Goal: Navigation & Orientation: Find specific page/section

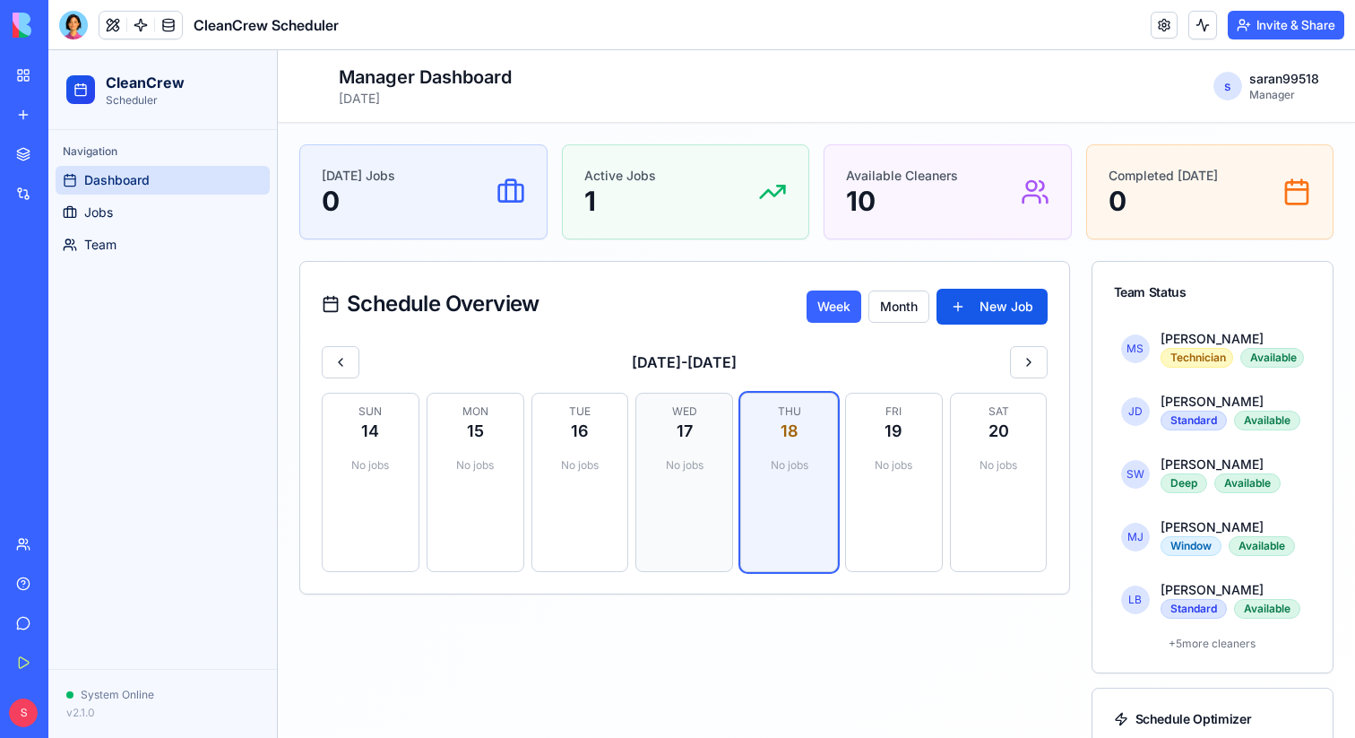
click at [675, 468] on div "No jobs" at bounding box center [684, 465] width 74 height 29
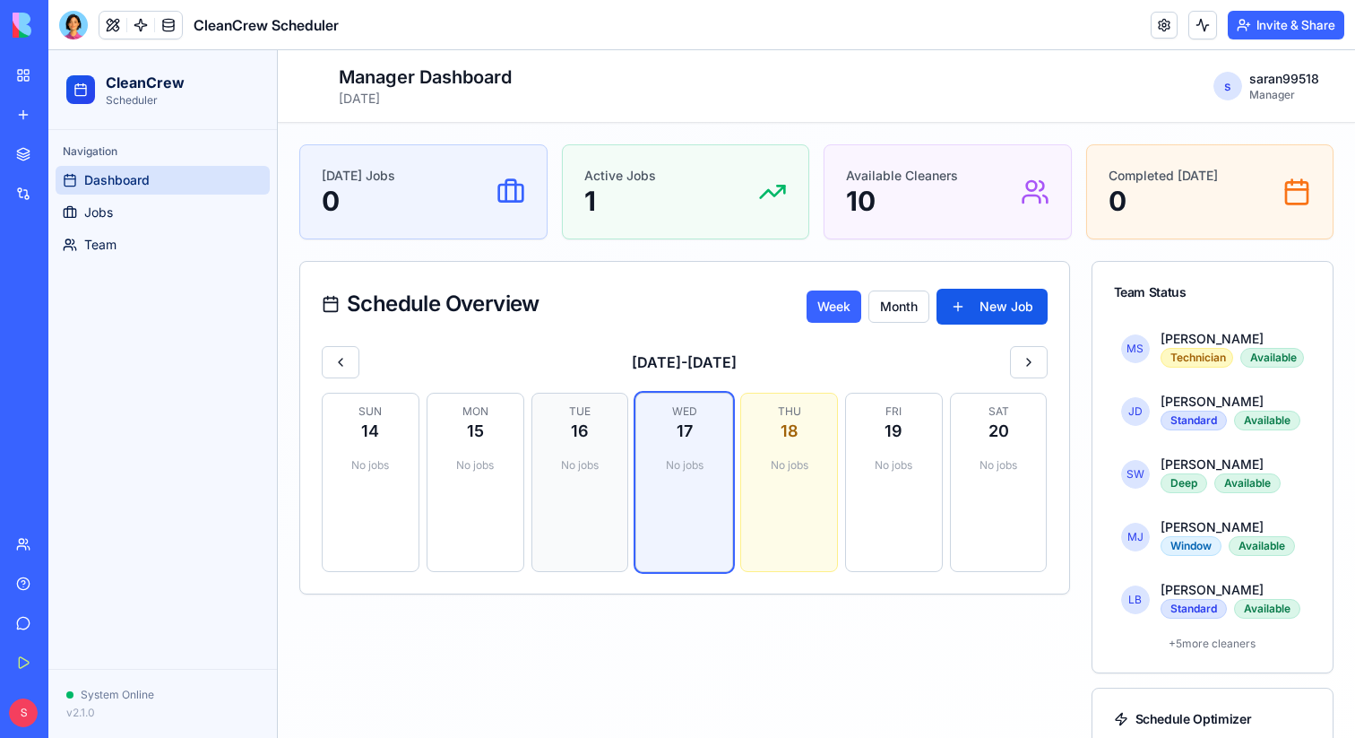
click at [587, 484] on div "Tue 16 No jobs" at bounding box center [581, 482] width 98 height 179
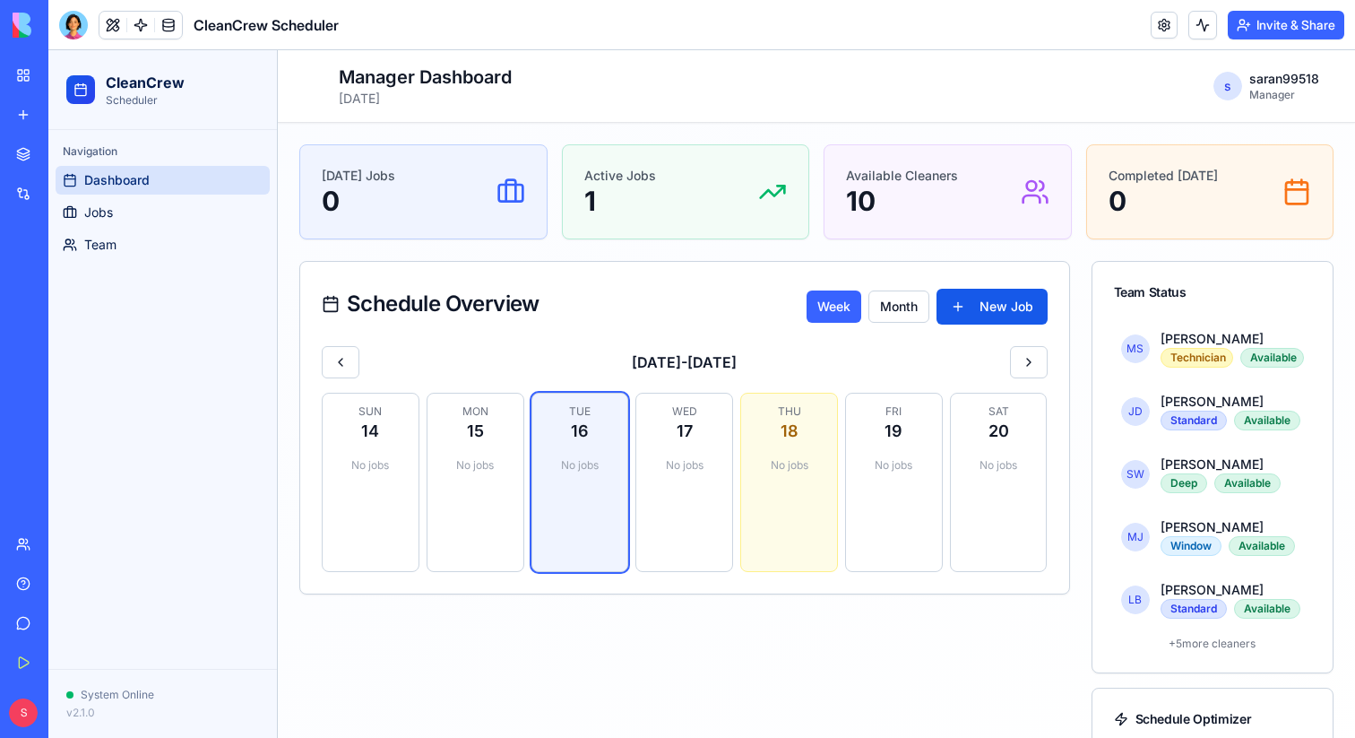
click at [670, 187] on div "Active Jobs 1" at bounding box center [687, 192] width 204 height 50
click at [325, 229] on div "[DATE] Jobs 0" at bounding box center [423, 191] width 247 height 93
click at [137, 221] on link "Jobs" at bounding box center [163, 212] width 214 height 29
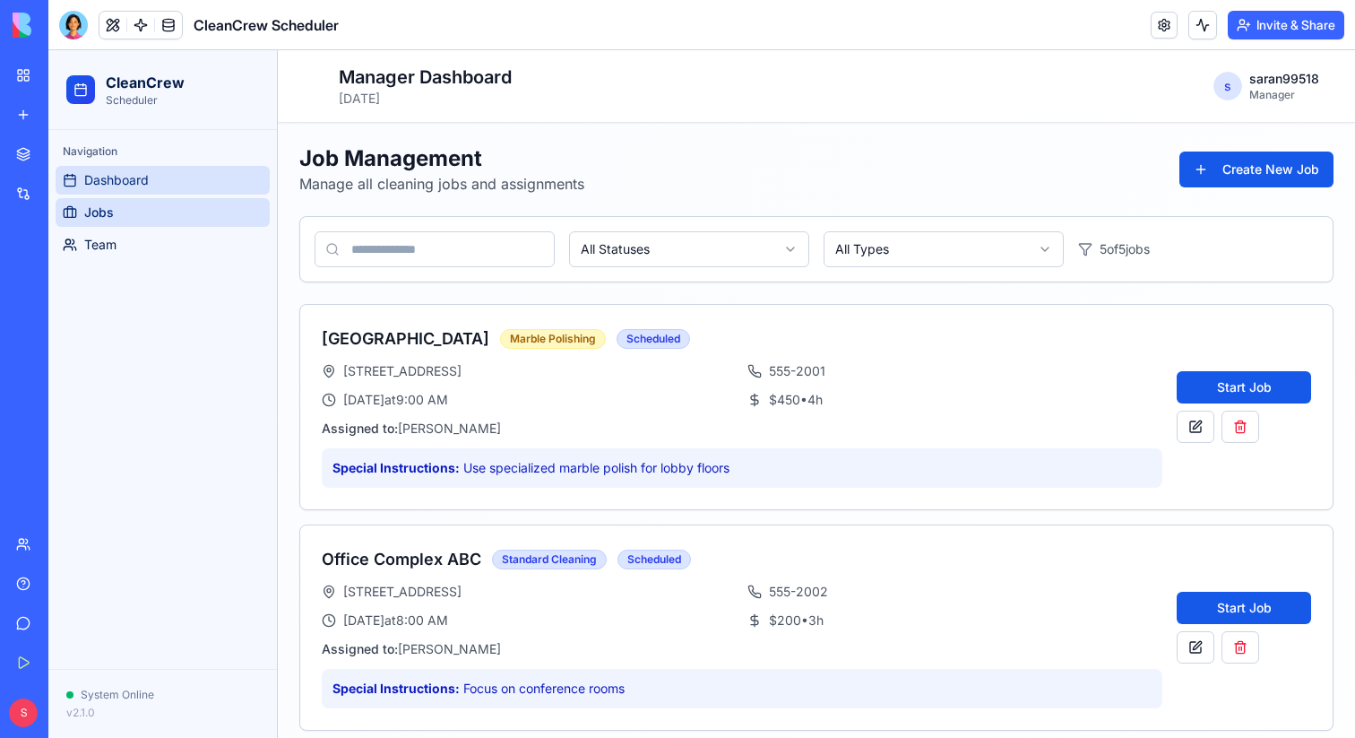
click at [120, 184] on span "Dashboard" at bounding box center [116, 180] width 65 height 18
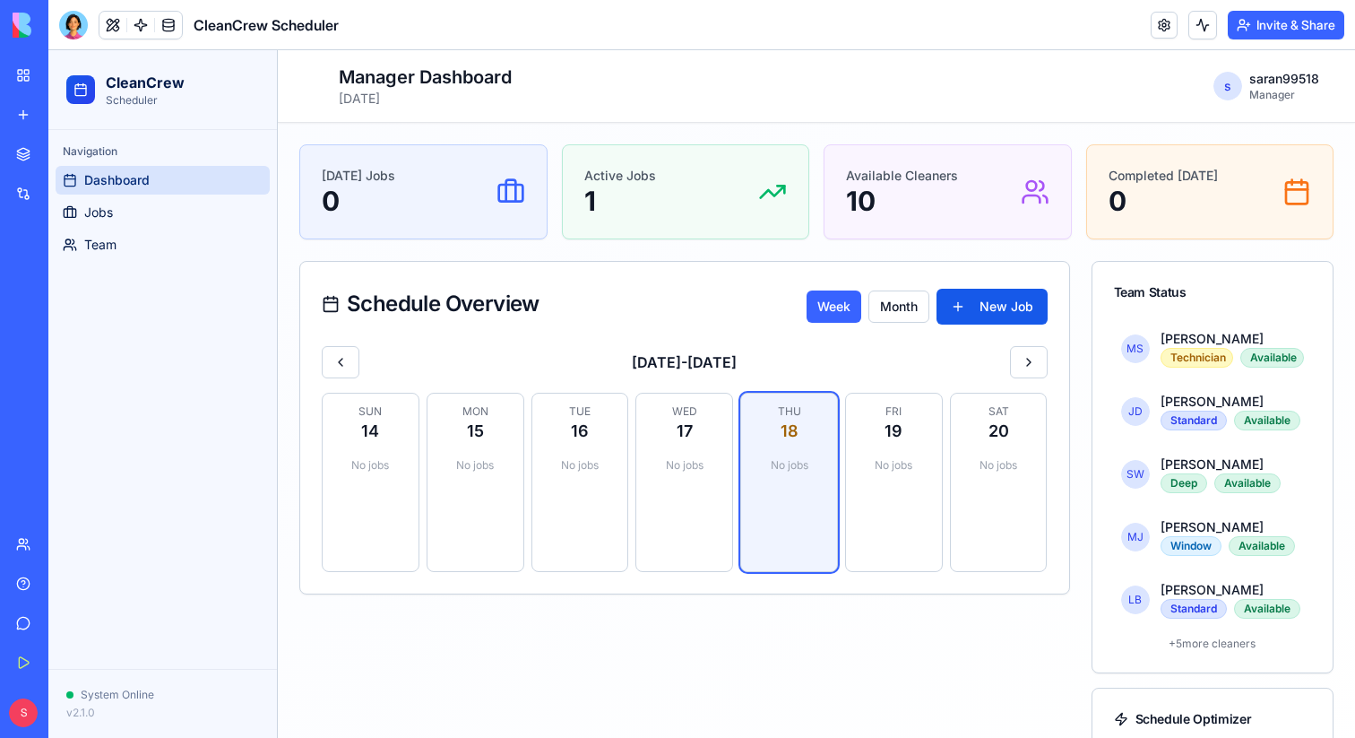
click at [897, 115] on div "Toggle Sidebar Manager Dashboard [DATE] s saran99518 Manager" at bounding box center [817, 86] width 1078 height 72
click at [97, 22] on img at bounding box center [68, 25] width 111 height 25
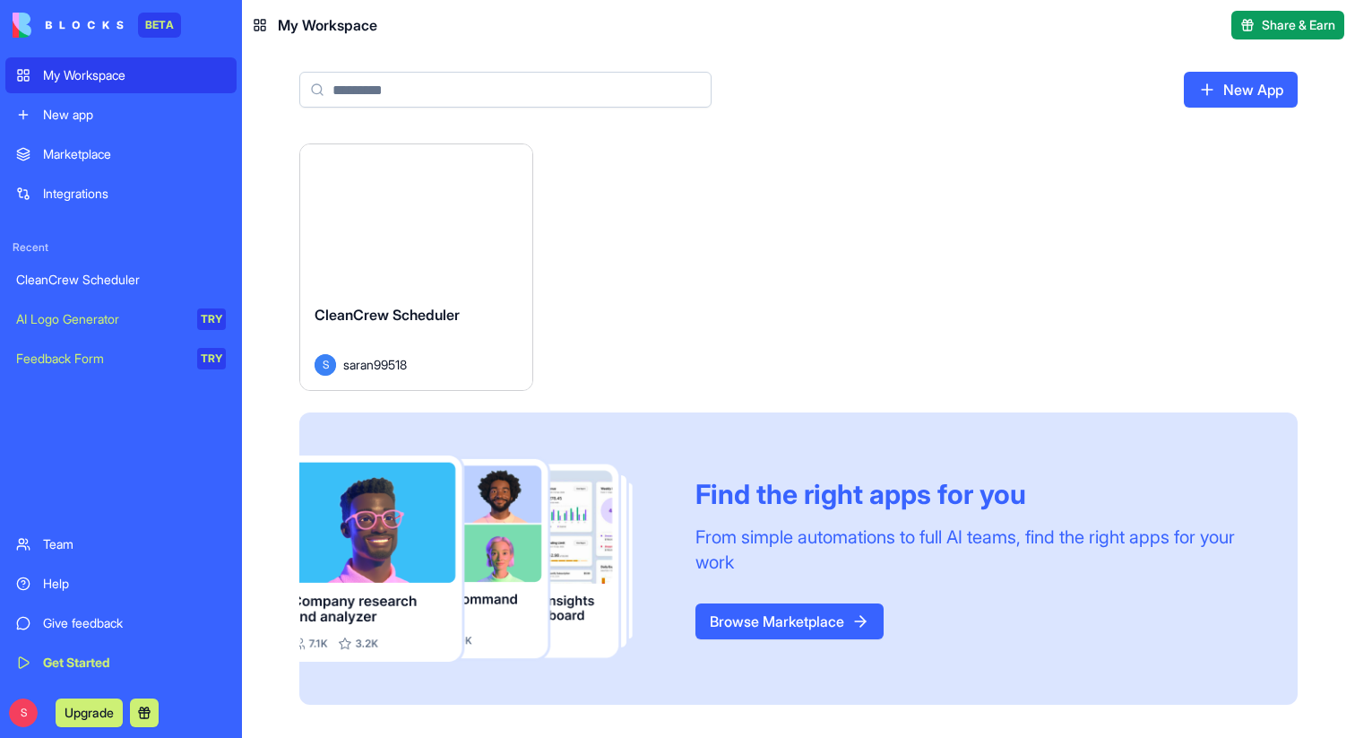
click at [64, 288] on div "CleanCrew Scheduler" at bounding box center [121, 280] width 210 height 18
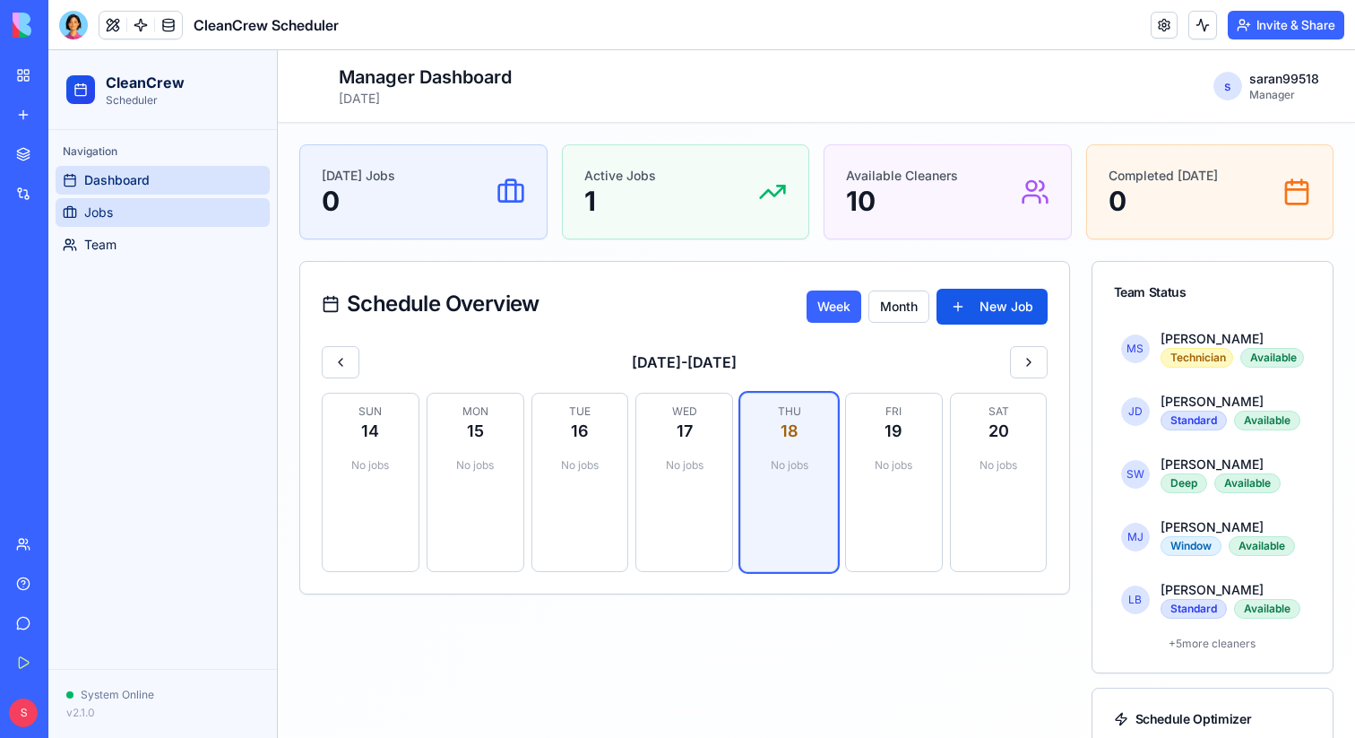
click at [71, 214] on icon at bounding box center [70, 212] width 14 height 14
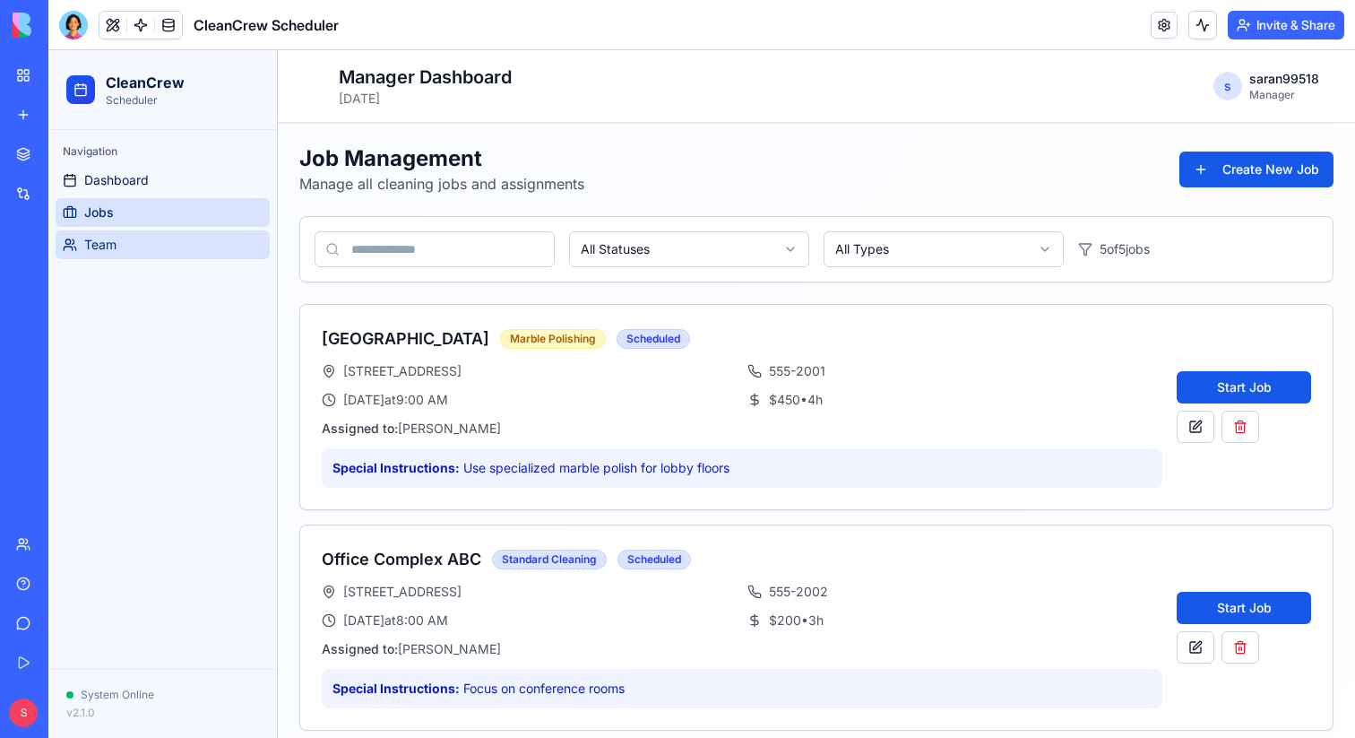
click at [109, 244] on span "Team" at bounding box center [100, 245] width 32 height 18
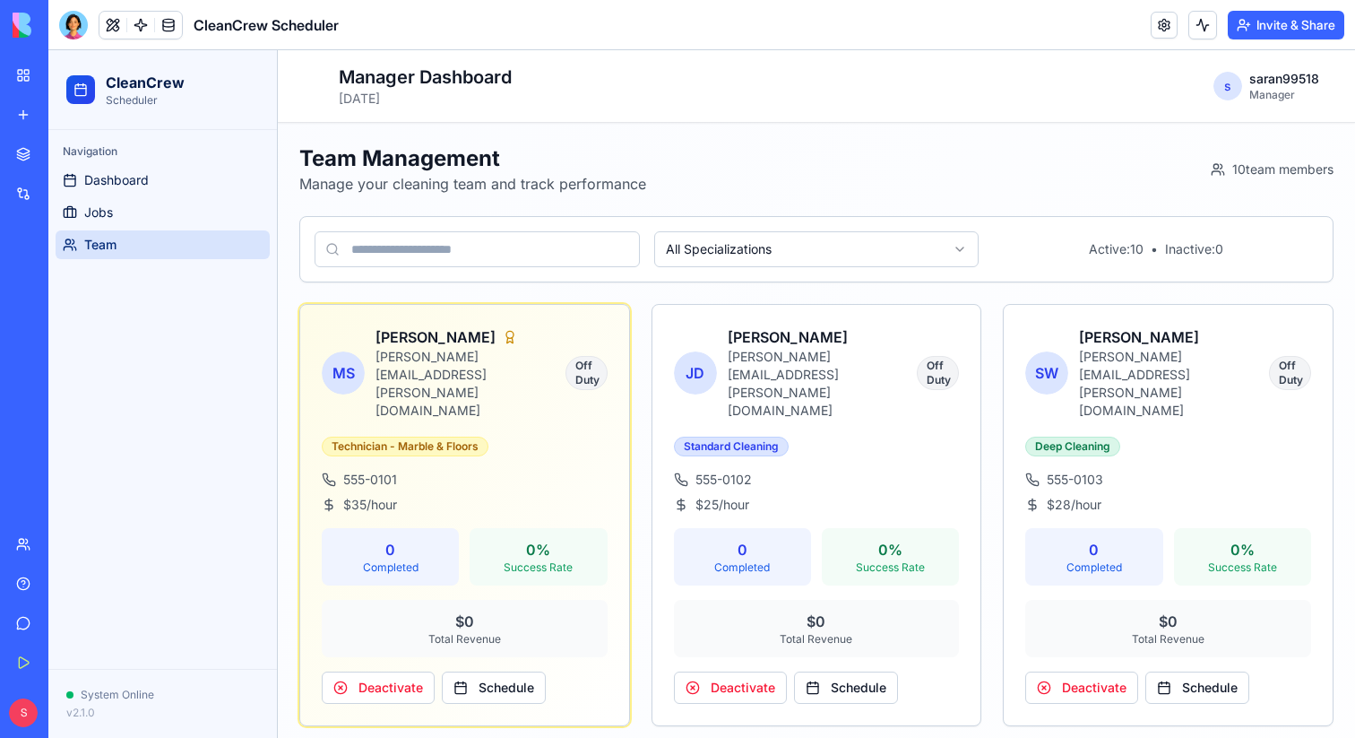
click at [59, 283] on div "CleanCrew Scheduler" at bounding box center [41, 280] width 50 height 18
